Goal: Task Accomplishment & Management: Manage account settings

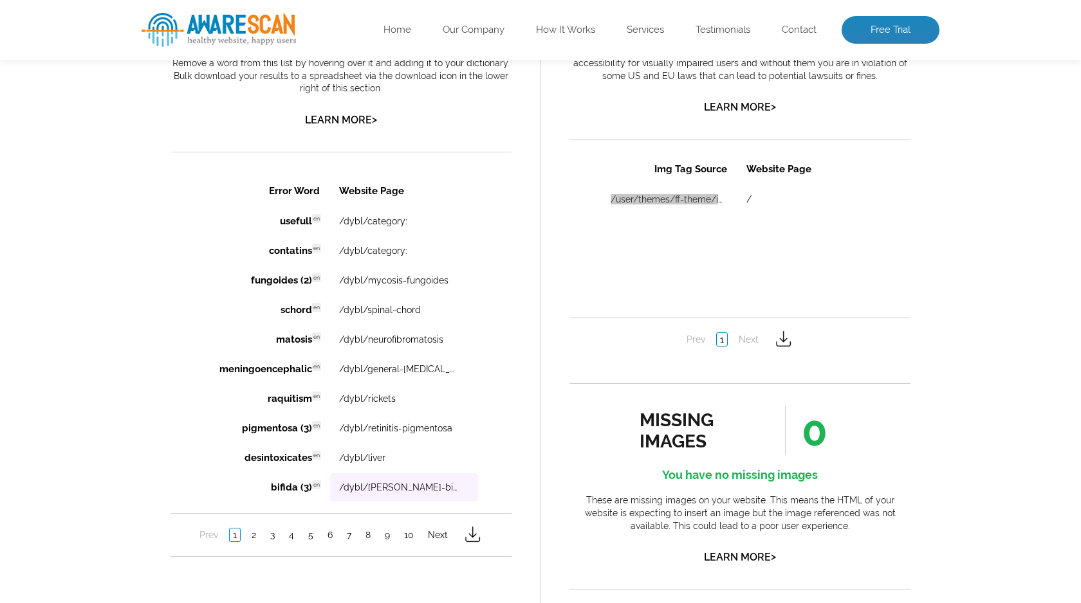
scroll to position [876, 0]
click at [253, 538] on link "2" at bounding box center [253, 533] width 11 height 13
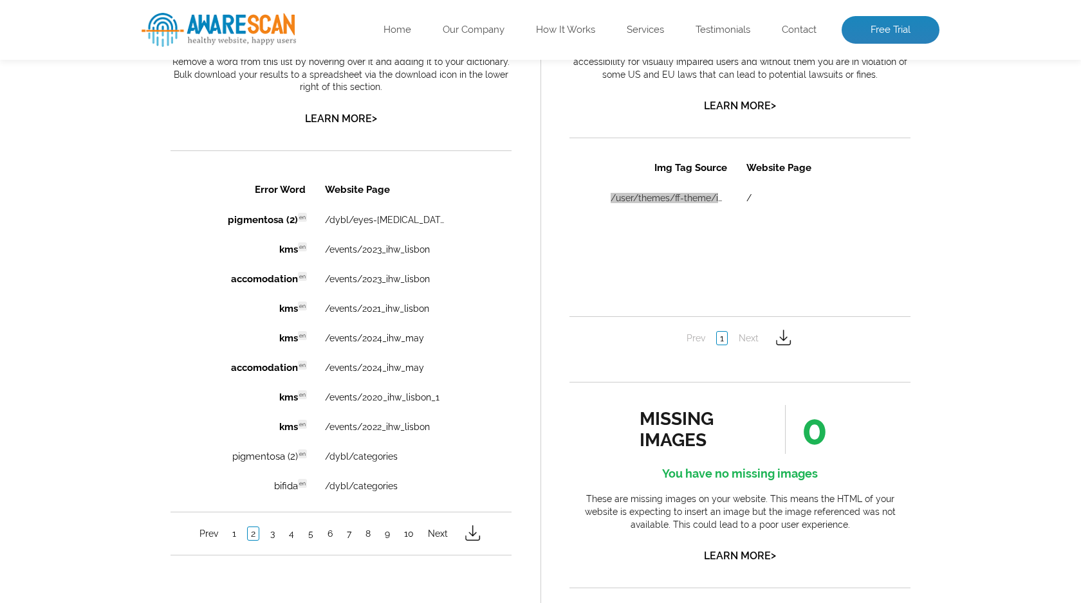
scroll to position [0, 0]
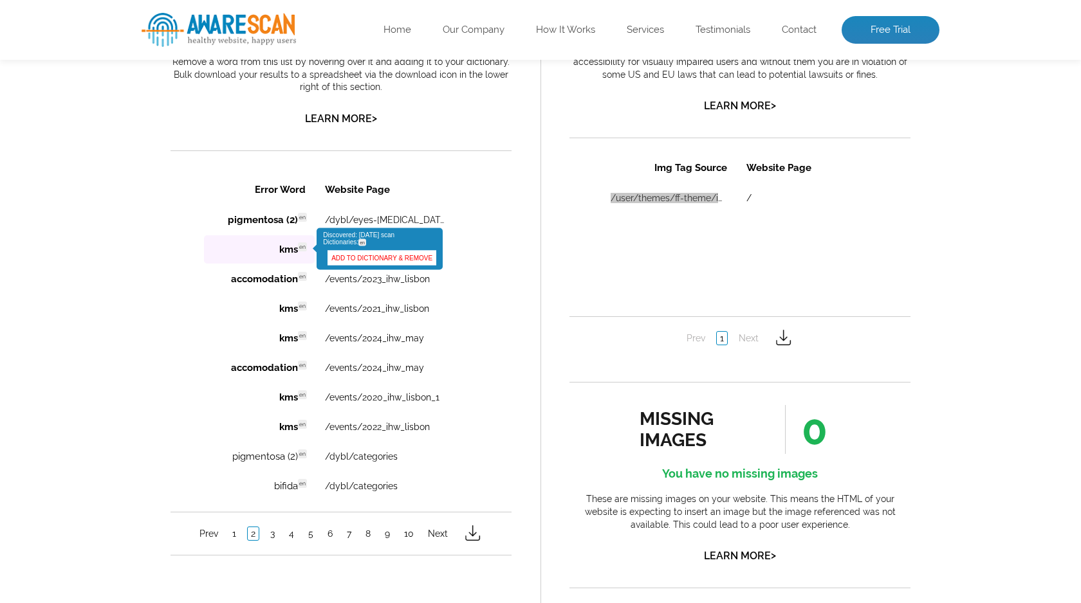
click at [386, 261] on link "ADD TO DICTIONARY & REMOVE" at bounding box center [381, 257] width 109 height 15
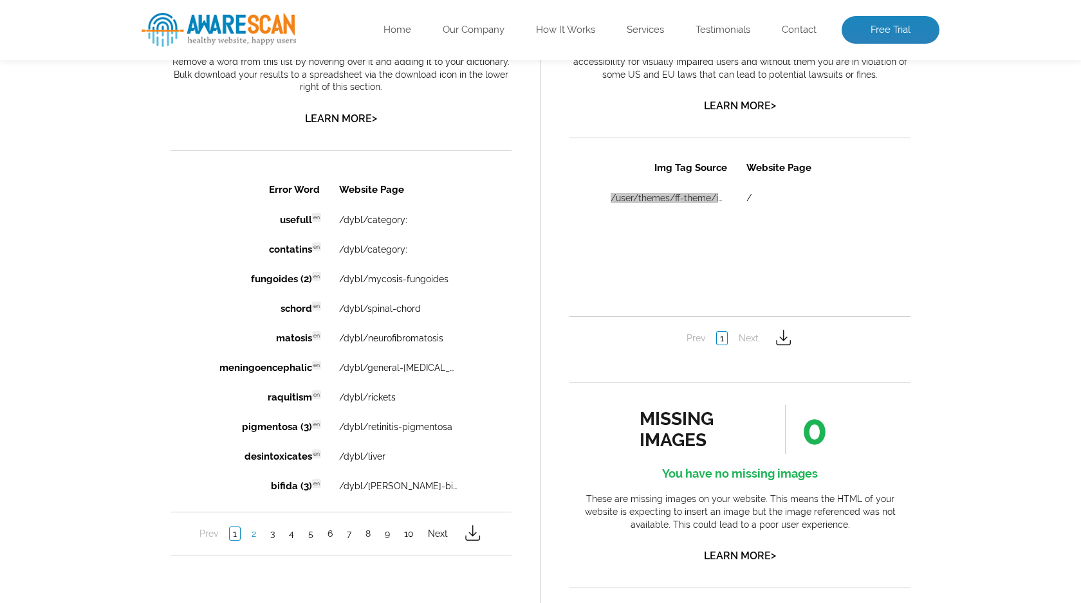
click at [250, 534] on link "2" at bounding box center [253, 533] width 11 height 13
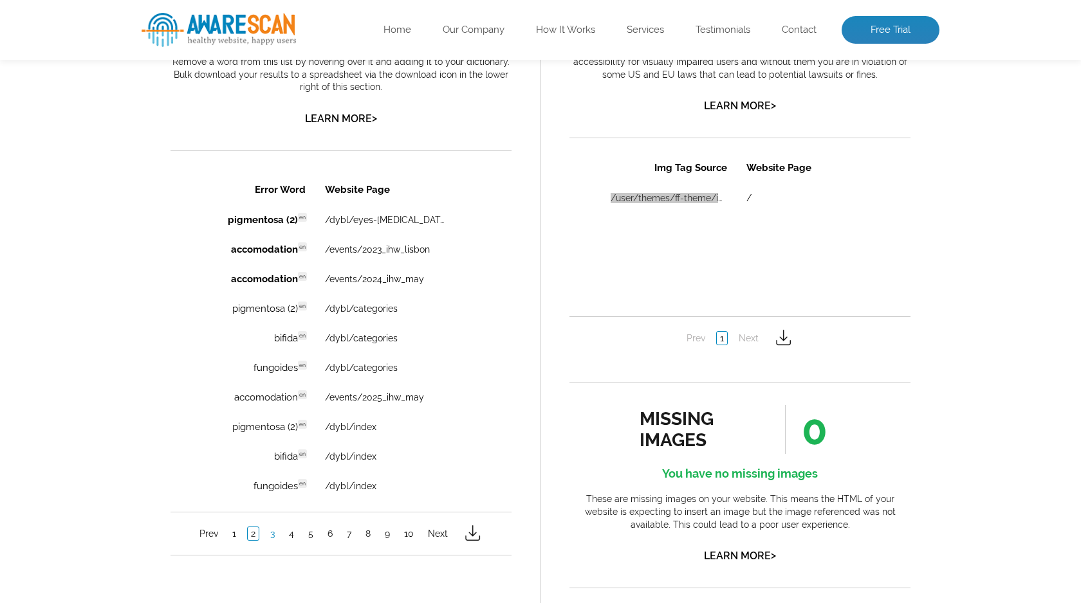
click at [271, 535] on link "3" at bounding box center [272, 533] width 11 height 13
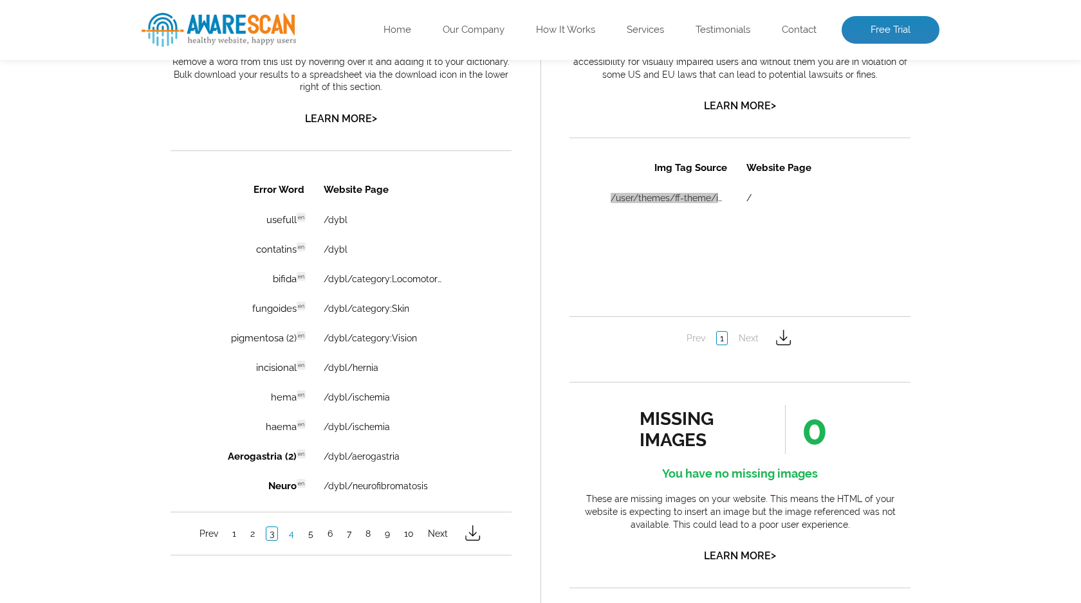
click at [295, 537] on link "4" at bounding box center [292, 533] width 12 height 13
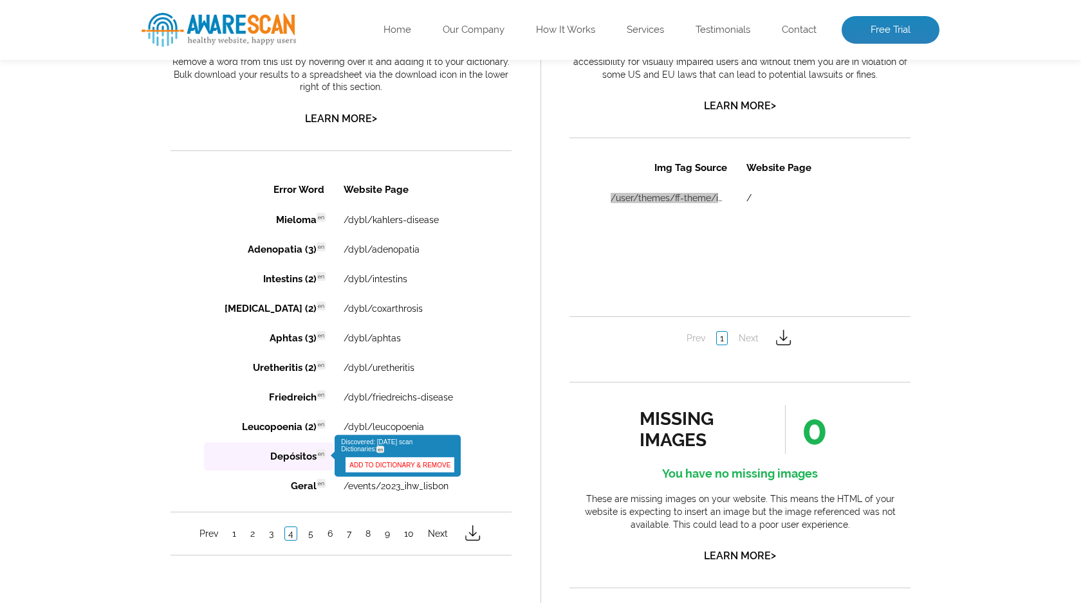
click at [357, 466] on link "ADD TO DICTIONARY & REMOVE" at bounding box center [399, 464] width 109 height 15
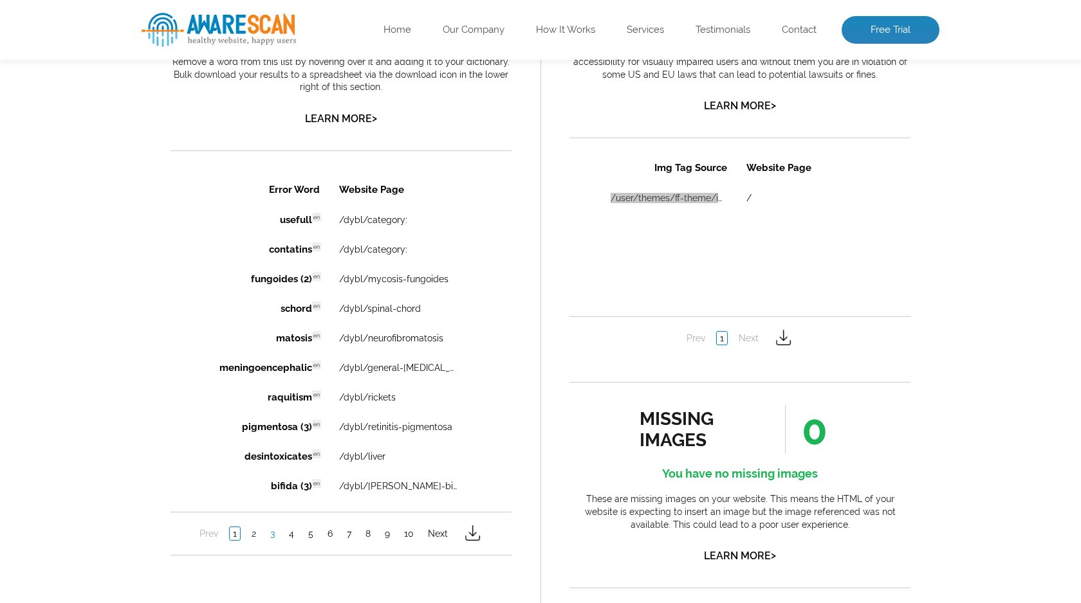
click at [276, 531] on link "3" at bounding box center [272, 533] width 11 height 13
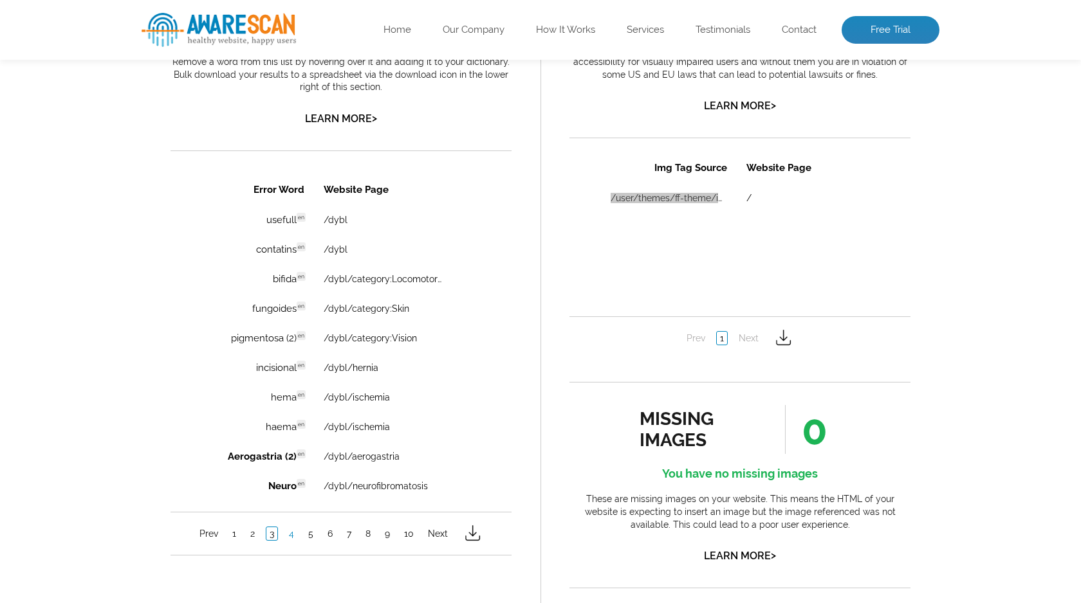
click at [294, 540] on link "4" at bounding box center [292, 533] width 12 height 13
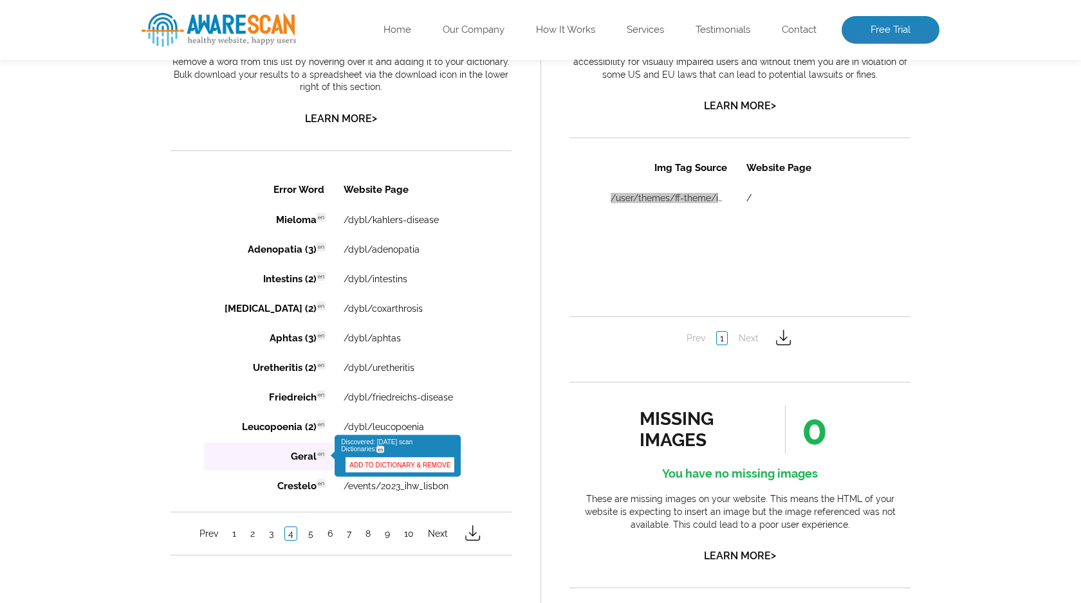
click at [354, 466] on link "ADD TO DICTIONARY & REMOVE" at bounding box center [399, 464] width 109 height 15
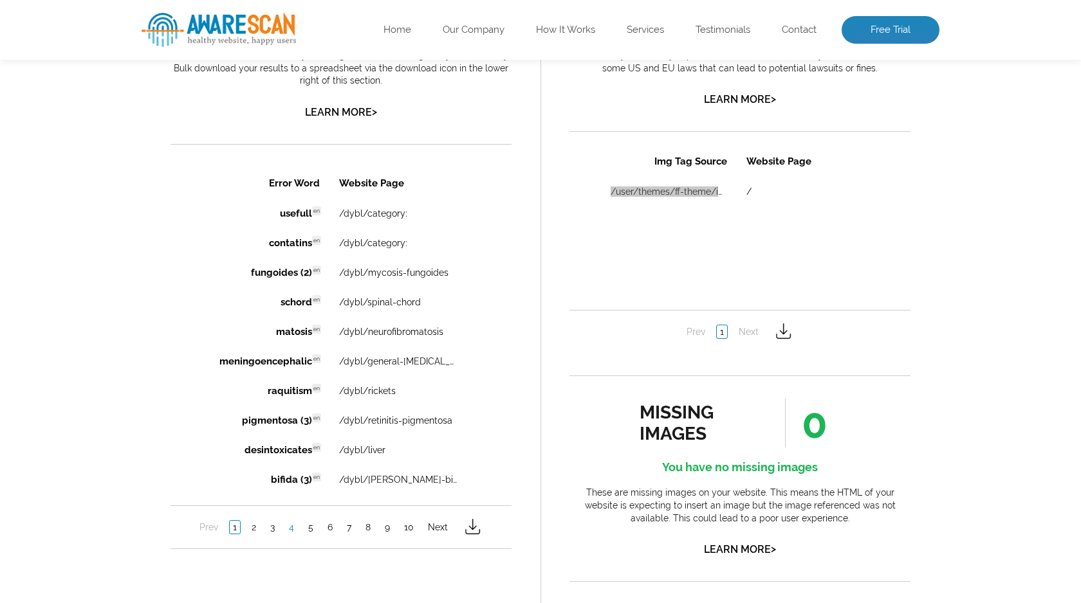
scroll to position [883, 0]
click at [291, 533] on link "4" at bounding box center [292, 526] width 12 height 13
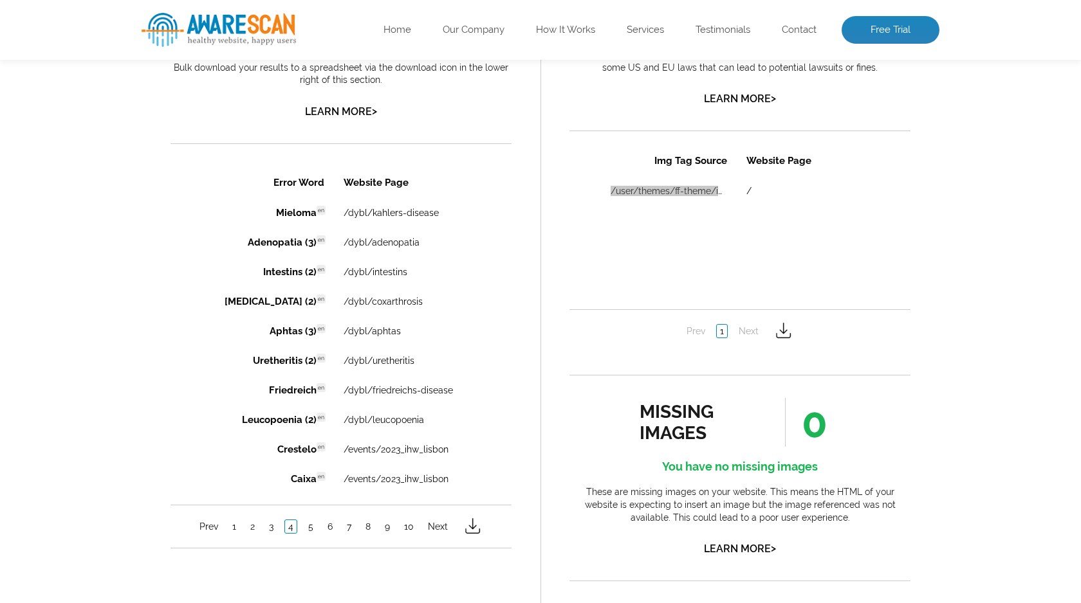
scroll to position [0, 0]
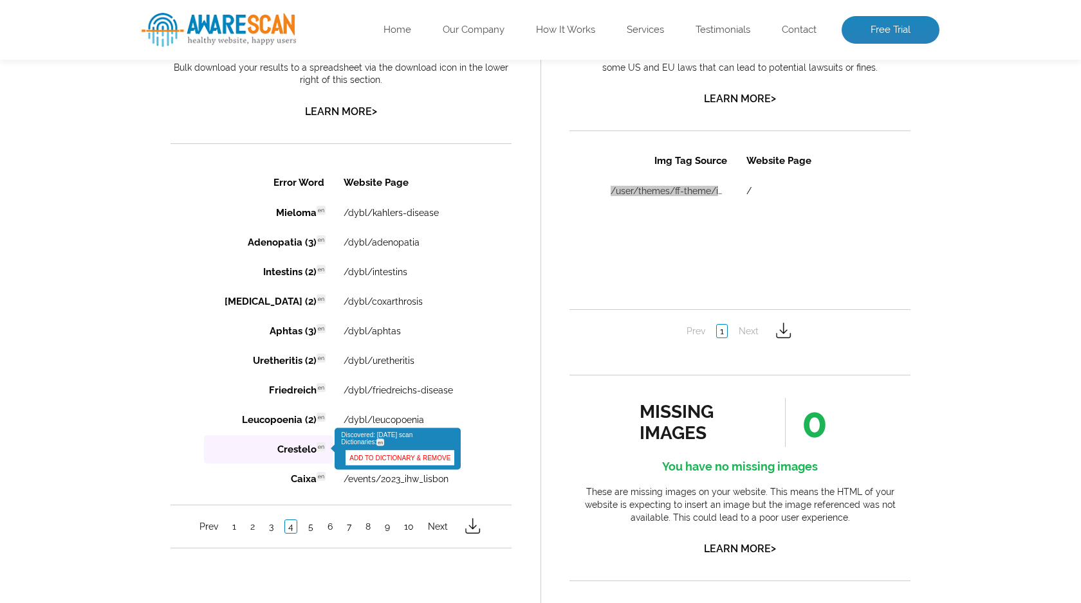
click at [356, 457] on link "ADD TO DICTIONARY & REMOVE" at bounding box center [399, 457] width 109 height 15
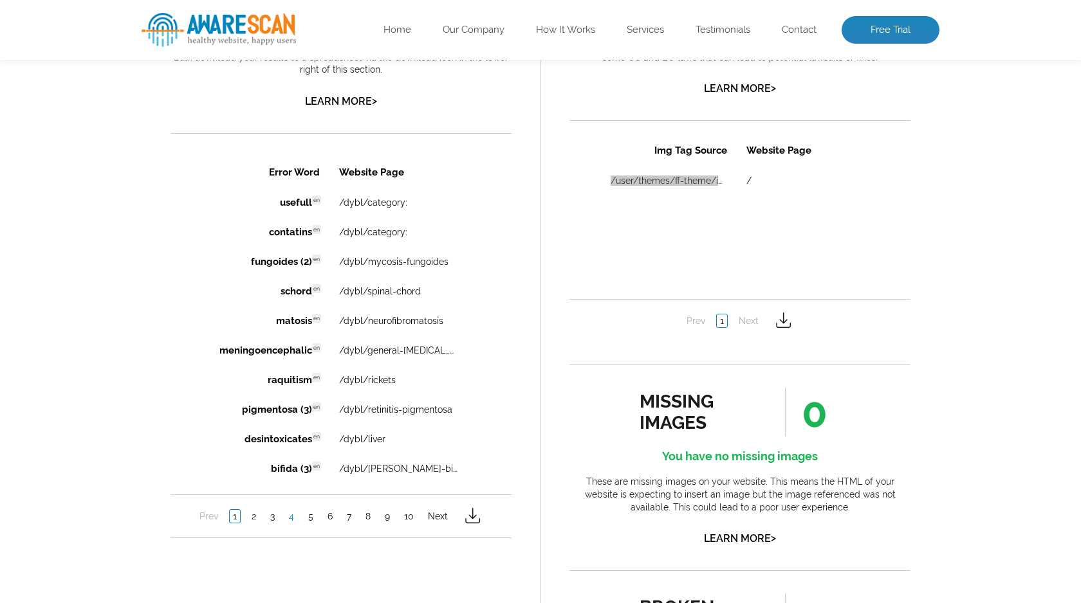
scroll to position [891, 0]
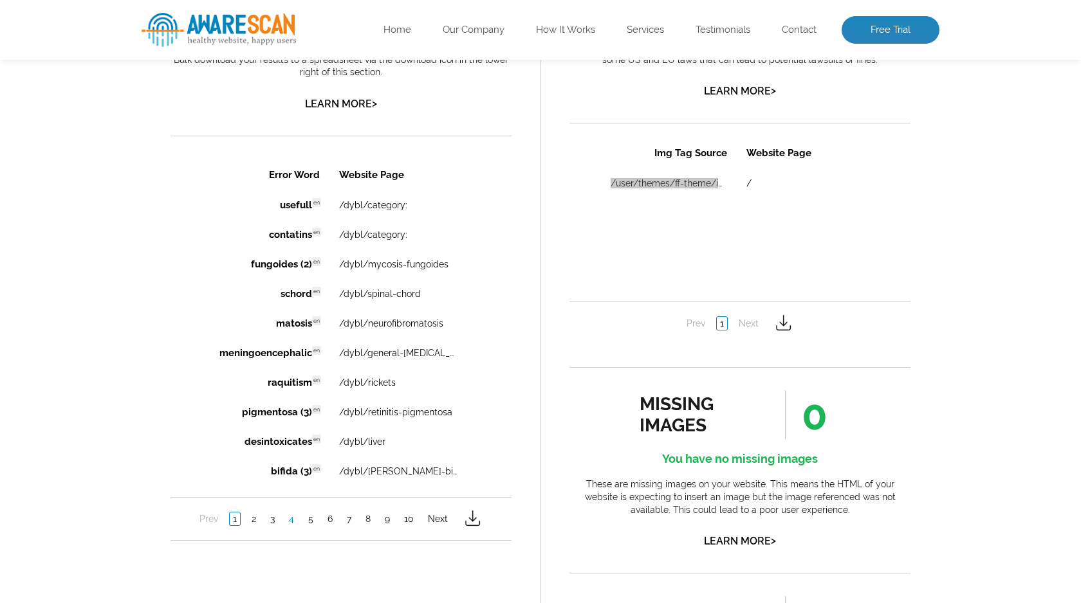
click at [295, 522] on link "4" at bounding box center [292, 518] width 12 height 13
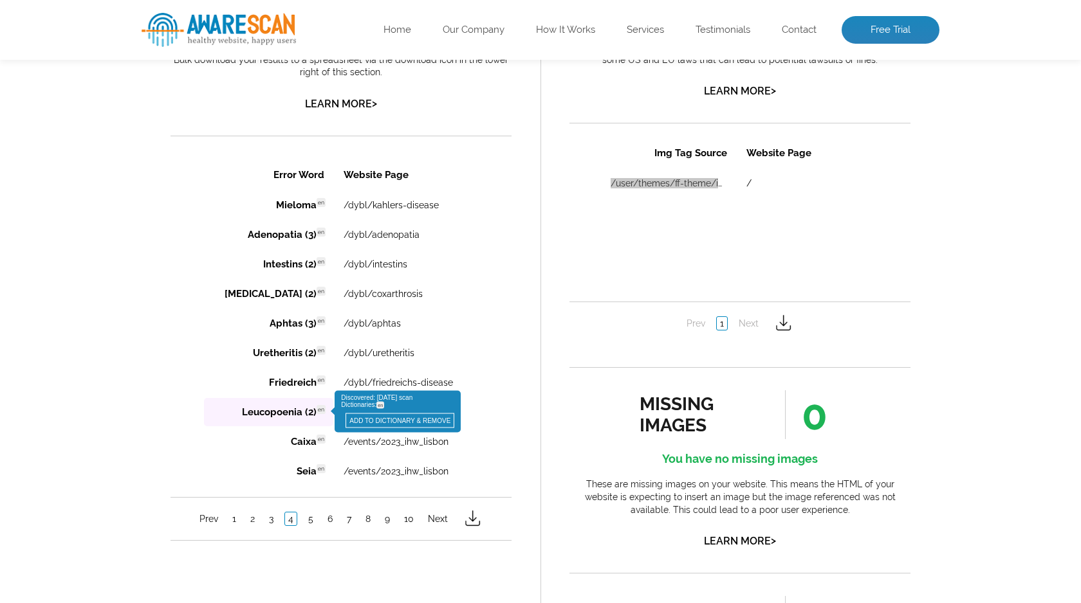
scroll to position [0, 0]
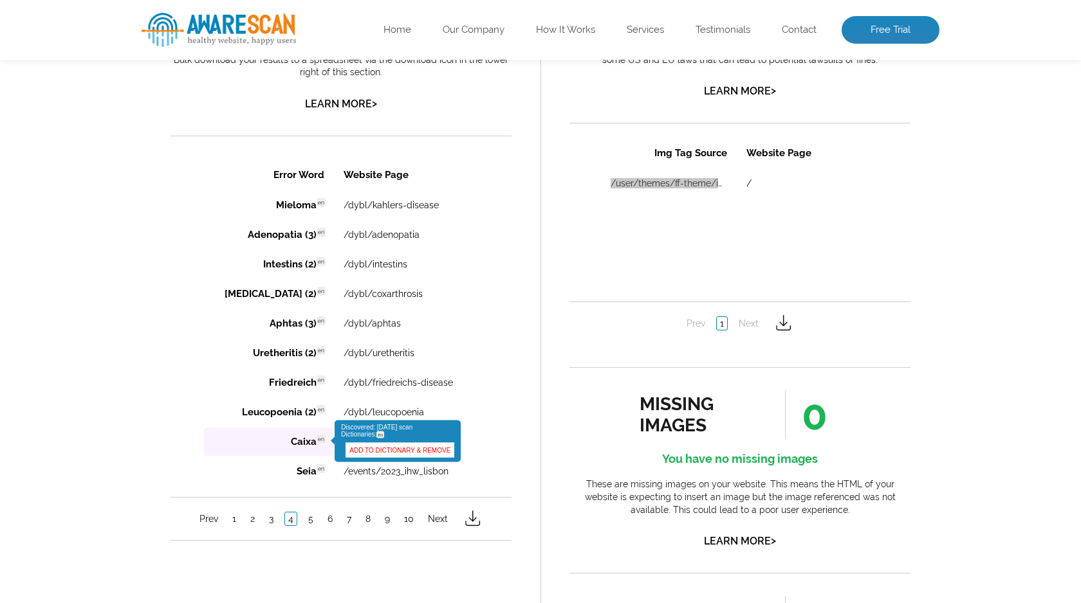
click at [366, 451] on link "ADD TO DICTIONARY & REMOVE" at bounding box center [399, 449] width 109 height 15
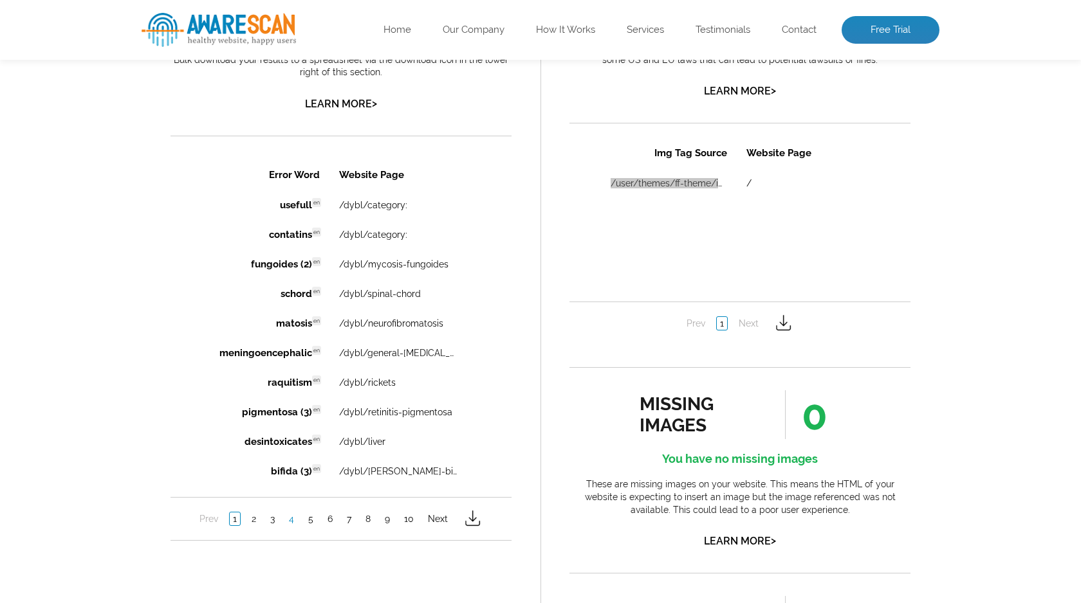
click at [292, 522] on link "4" at bounding box center [292, 518] width 12 height 13
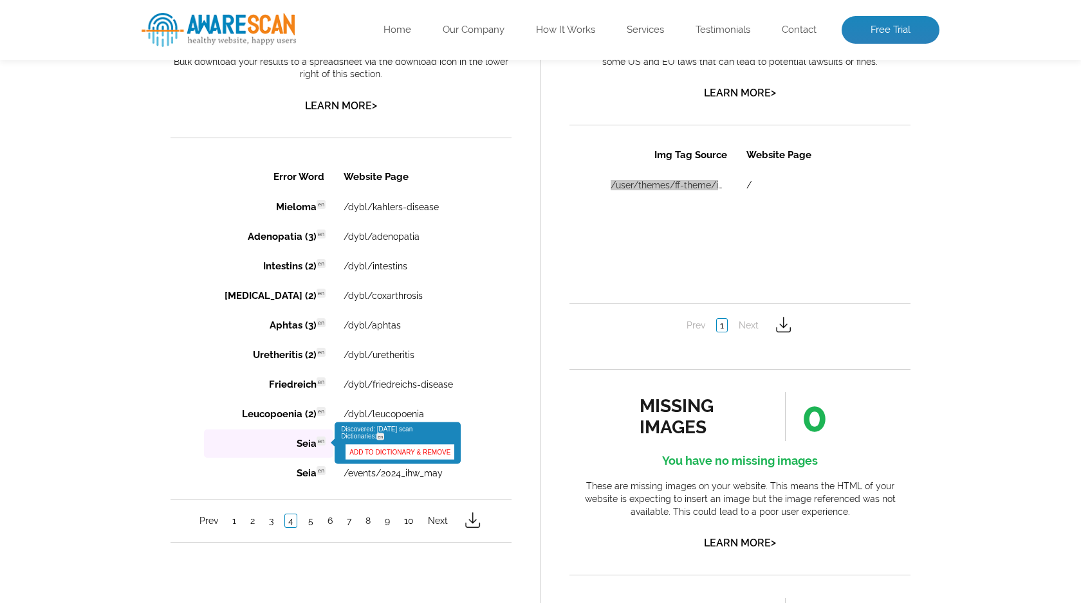
click at [362, 454] on link "ADD TO DICTIONARY & REMOVE" at bounding box center [399, 451] width 109 height 15
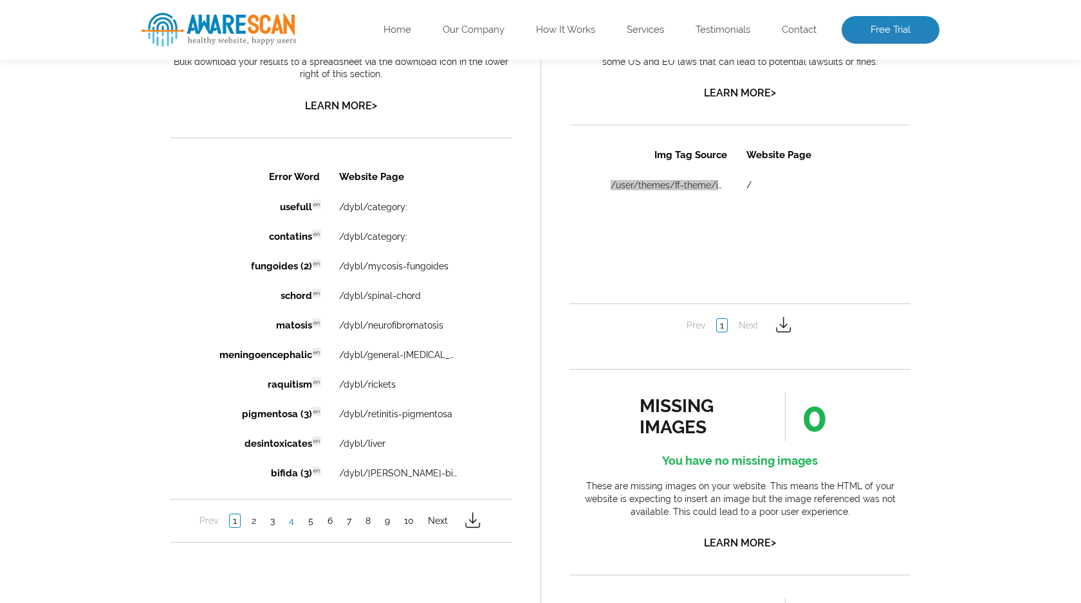
click at [295, 525] on link "4" at bounding box center [292, 520] width 12 height 13
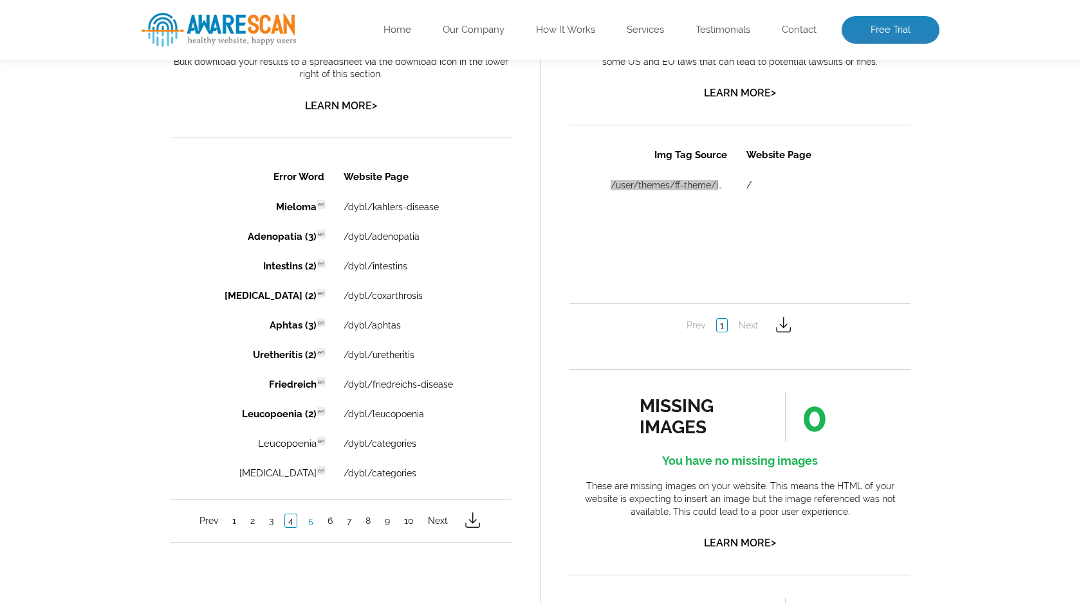
click at [308, 520] on link "5" at bounding box center [311, 520] width 12 height 13
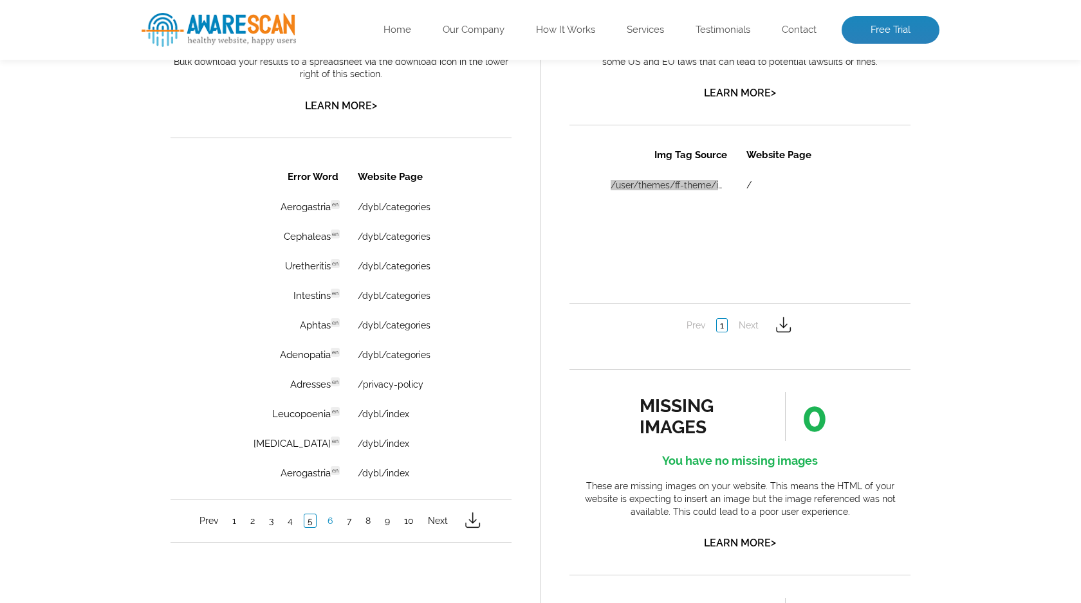
click at [333, 523] on link "6" at bounding box center [330, 520] width 12 height 13
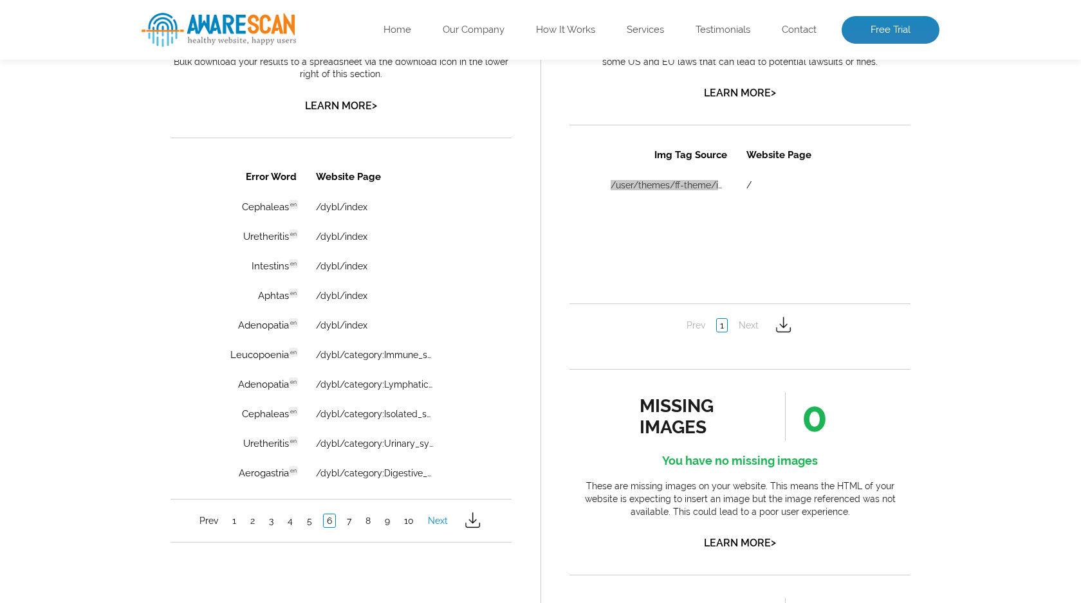
click at [437, 525] on link "Next" at bounding box center [438, 520] width 26 height 13
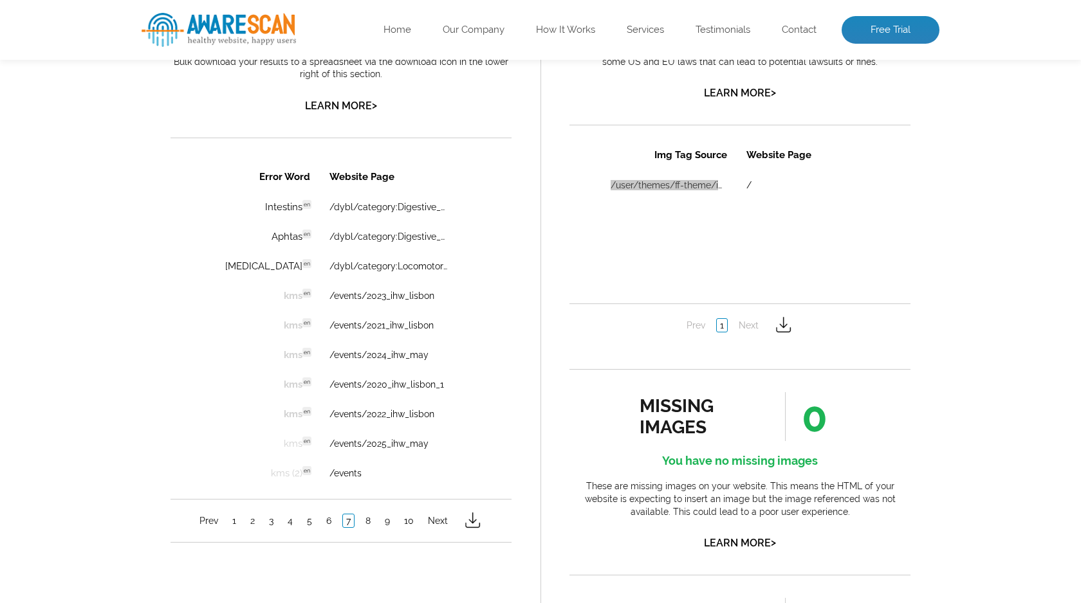
click at [437, 525] on link "Next" at bounding box center [438, 520] width 26 height 13
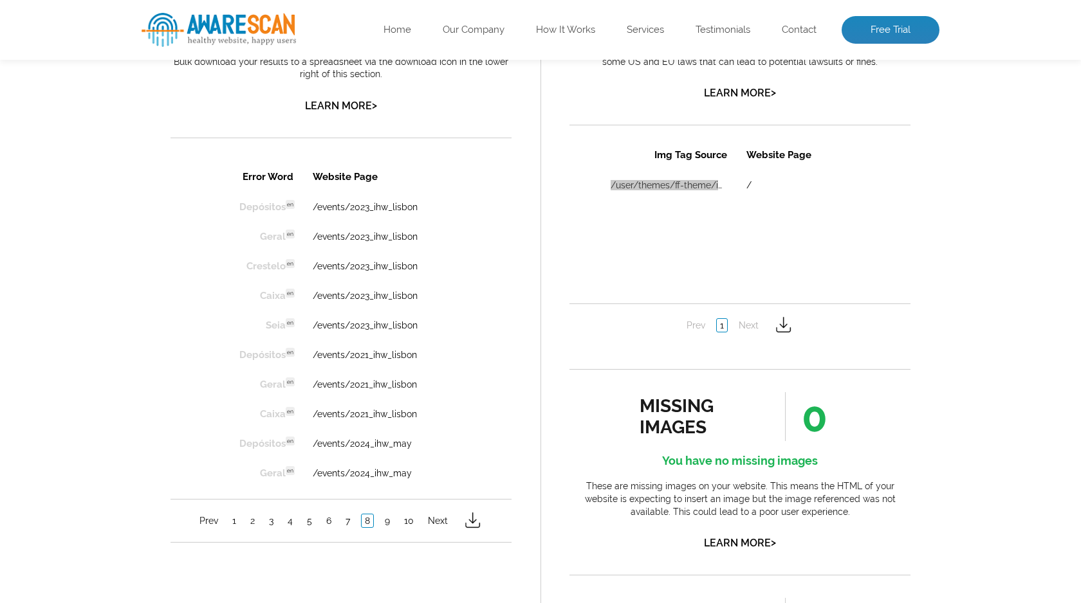
click at [437, 525] on link "Next" at bounding box center [438, 520] width 26 height 13
click at [442, 522] on link "Next" at bounding box center [438, 520] width 26 height 13
click at [474, 530] on img at bounding box center [472, 525] width 21 height 21
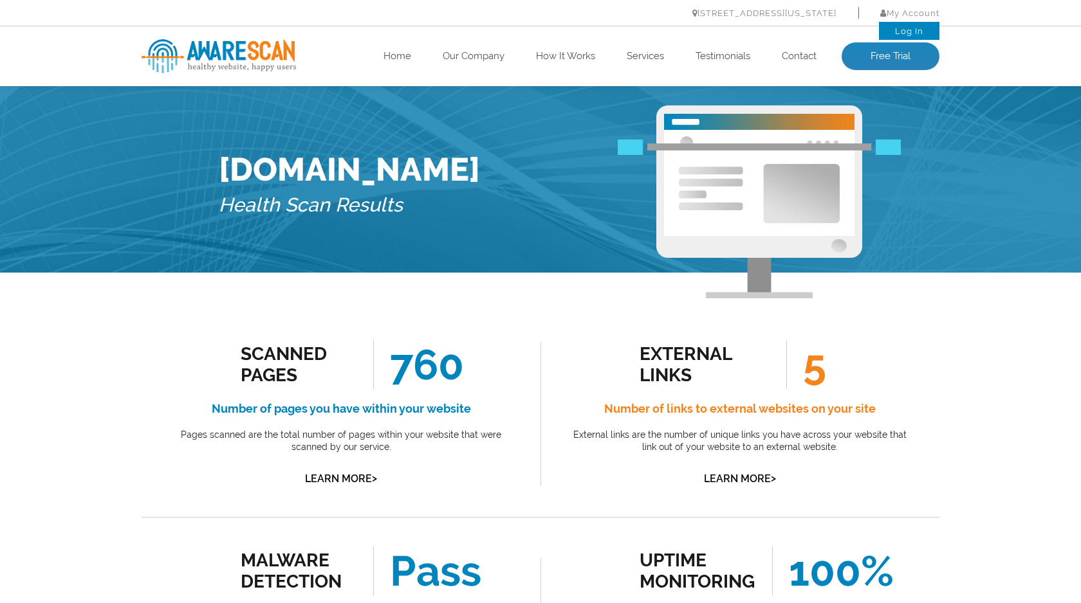
click at [904, 28] on link "Log In" at bounding box center [909, 31] width 28 height 10
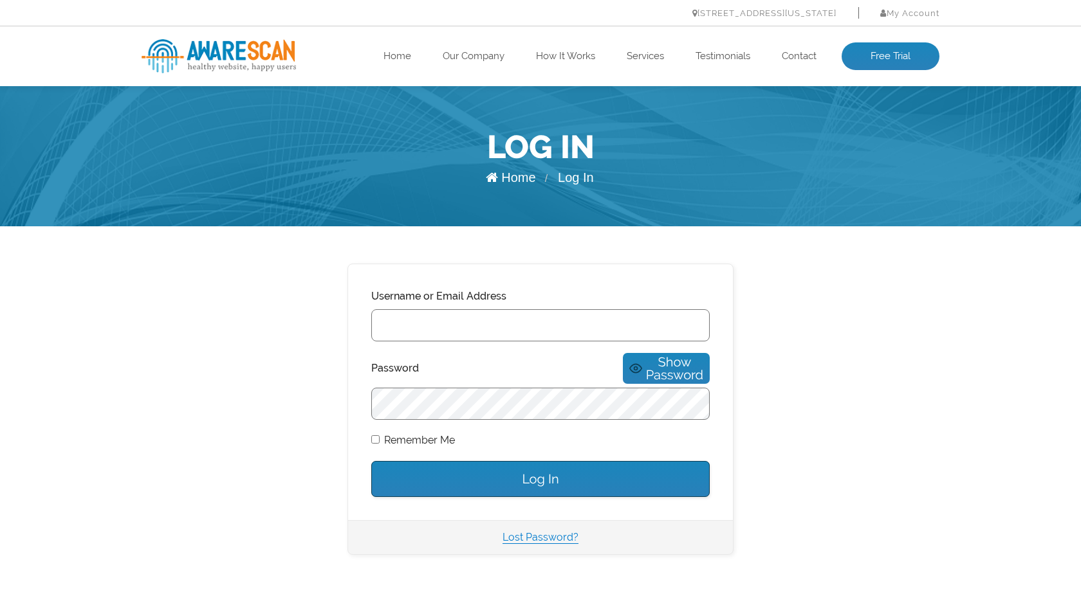
paste input "[EMAIL_ADDRESS][DOMAIN_NAME]"
type input "[EMAIL_ADDRESS][DOMAIN_NAME]"
click at [545, 461] on input "Log In" at bounding box center [540, 479] width 338 height 36
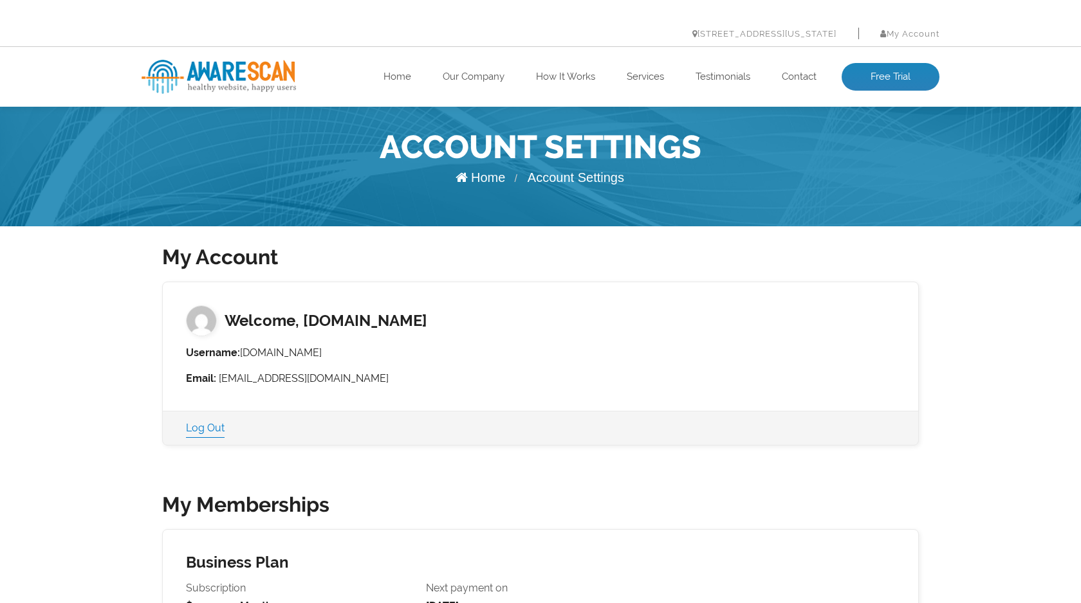
click at [981, 310] on article "My Account Welcome, [DOMAIN_NAME] Username: [DOMAIN_NAME] Email: [EMAIL_ADDRESS…" at bounding box center [540, 566] width 1081 height 680
click at [966, 337] on article "My Account Welcome, [DOMAIN_NAME] Username: [DOMAIN_NAME] Email: [EMAIL_ADDRESS…" at bounding box center [540, 566] width 1081 height 680
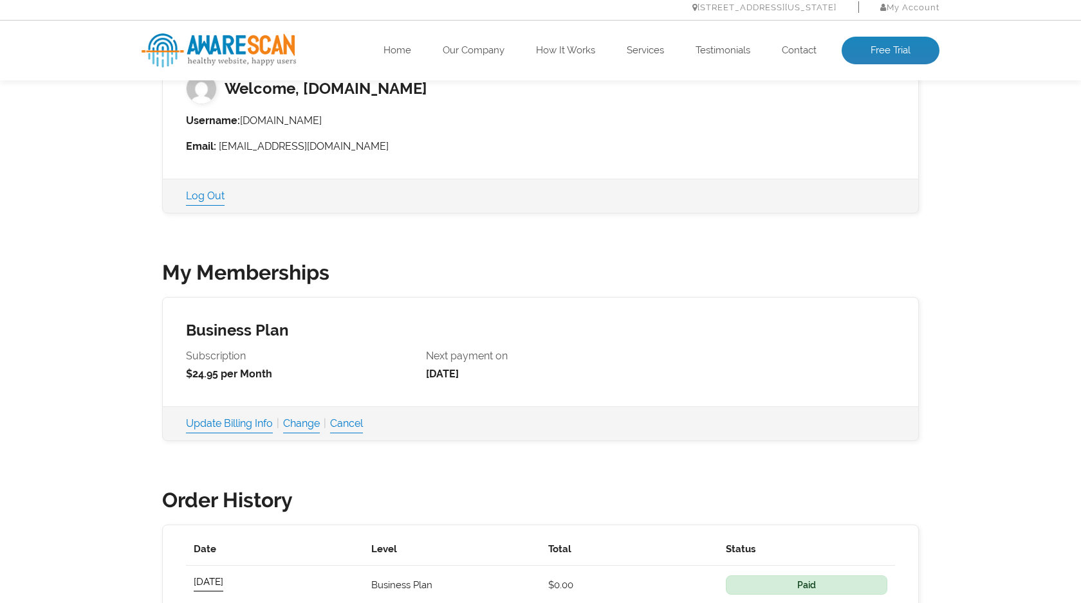
scroll to position [263, 0]
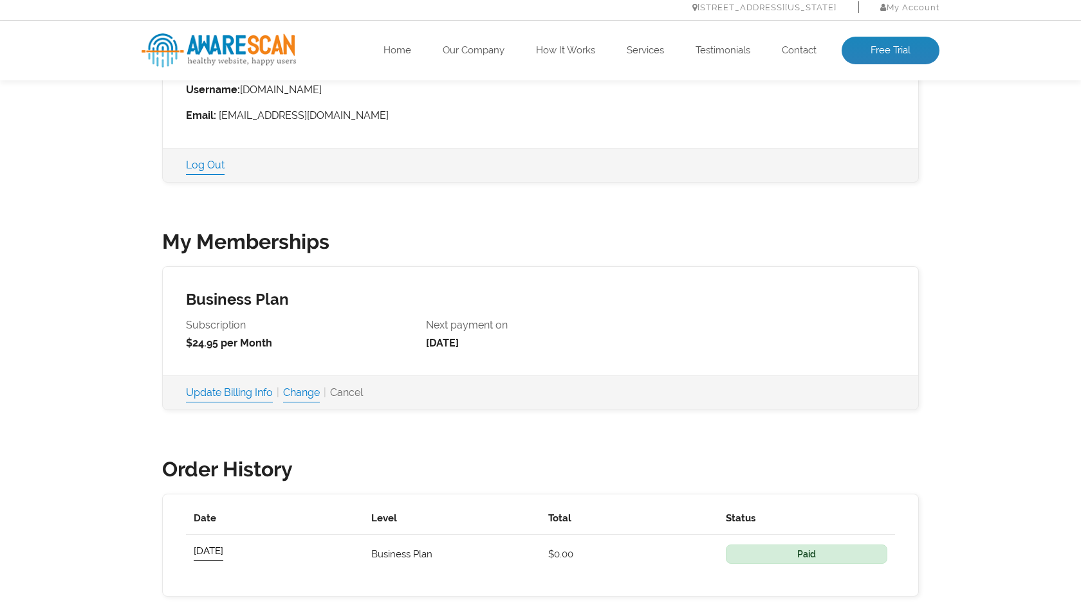
click at [349, 394] on link "Cancel" at bounding box center [346, 393] width 33 height 18
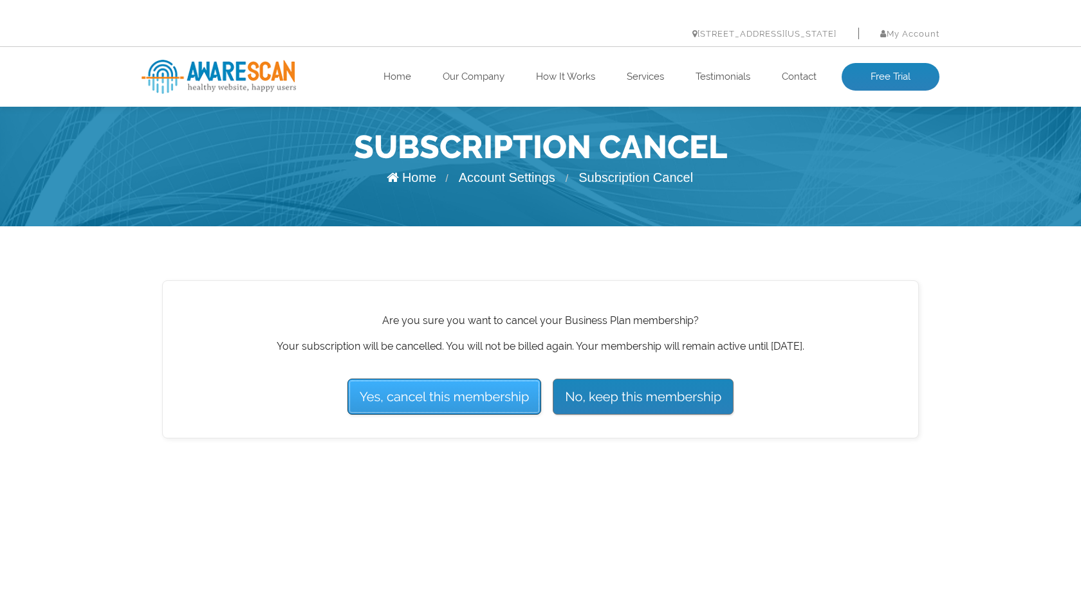
click at [462, 394] on input "Yes, cancel this membership" at bounding box center [444, 397] width 194 height 36
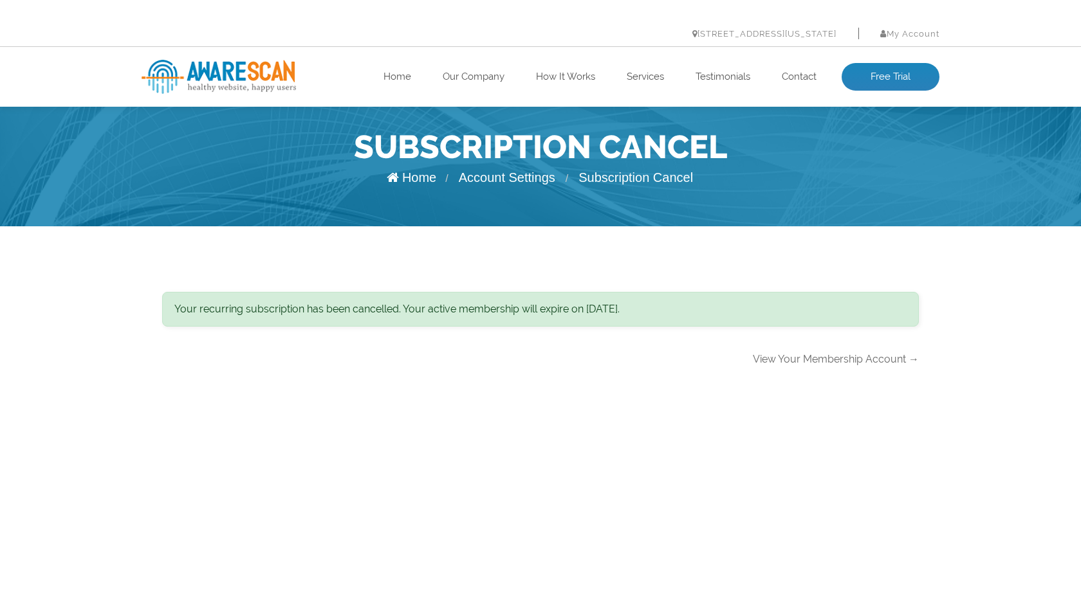
click at [829, 362] on link "View Your Membership Account →" at bounding box center [836, 359] width 166 height 12
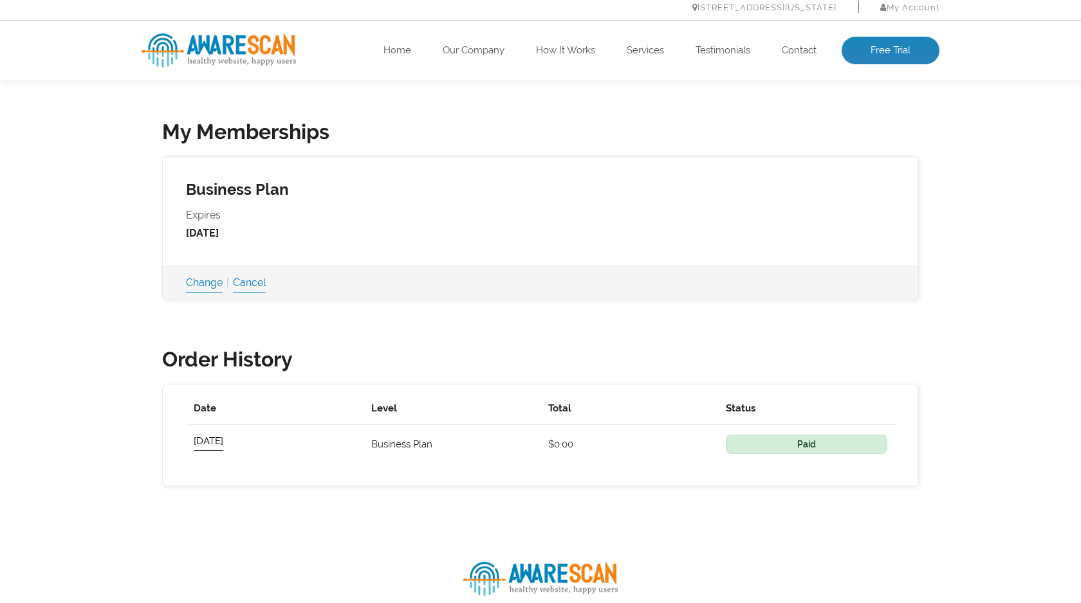
scroll to position [374, 0]
click at [208, 288] on link "Change" at bounding box center [204, 282] width 37 height 18
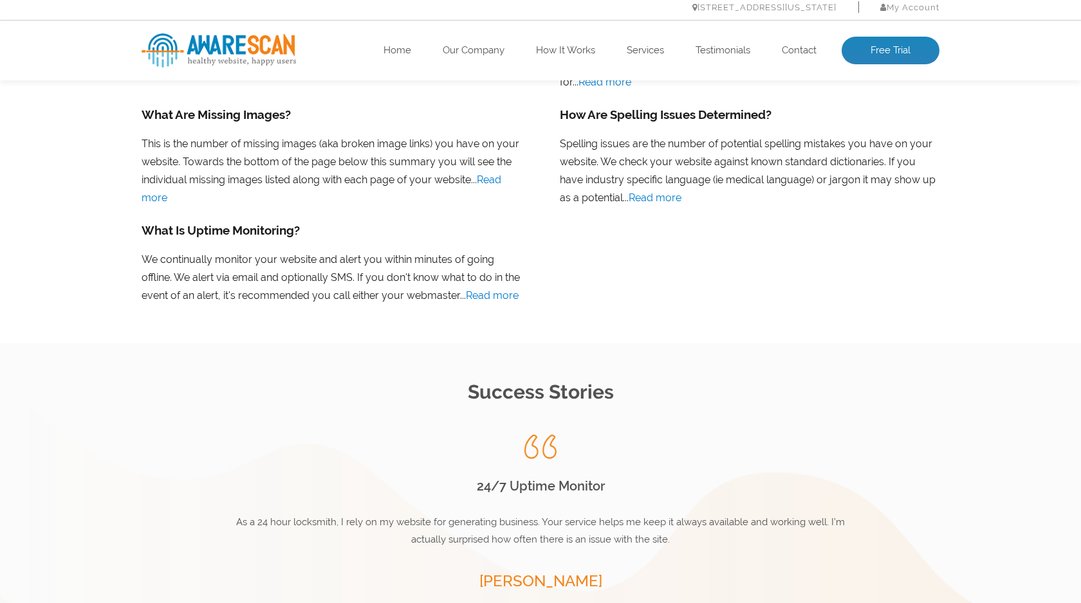
scroll to position [1731, 0]
